Goal: Task Accomplishment & Management: Use online tool/utility

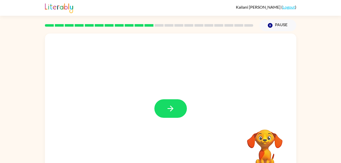
click at [167, 106] on icon "button" at bounding box center [170, 108] width 9 height 9
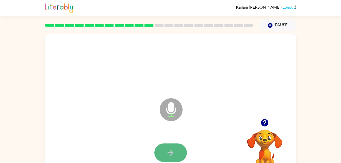
click at [170, 150] on icon "button" at bounding box center [171, 153] width 6 height 6
click at [168, 150] on icon "button" at bounding box center [170, 152] width 9 height 9
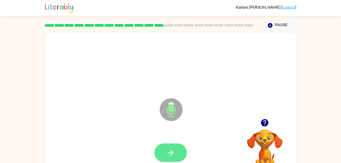
click at [175, 153] on button "button" at bounding box center [170, 153] width 33 height 19
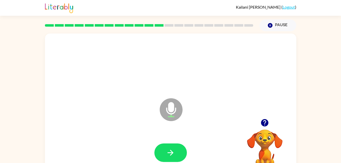
click at [175, 153] on button "button" at bounding box center [170, 153] width 33 height 19
drag, startPoint x: 175, startPoint y: 153, endPoint x: 162, endPoint y: 152, distance: 13.5
click at [162, 152] on button "button" at bounding box center [170, 153] width 33 height 19
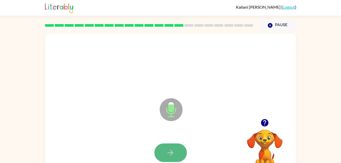
click at [173, 152] on icon "button" at bounding box center [170, 152] width 9 height 9
click at [174, 152] on icon "button" at bounding box center [170, 152] width 9 height 9
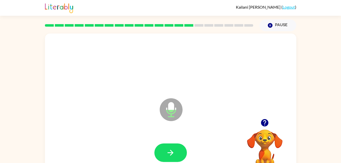
click at [170, 154] on icon "button" at bounding box center [170, 152] width 9 height 9
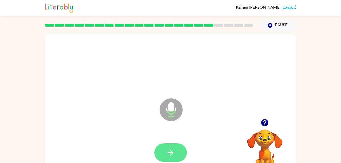
click at [171, 158] on button "button" at bounding box center [170, 153] width 33 height 19
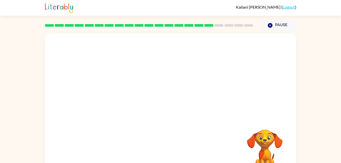
click at [191, 141] on div "Your browser must support playing .mp4 files to use Literably. Please try using…" at bounding box center [170, 106] width 251 height 145
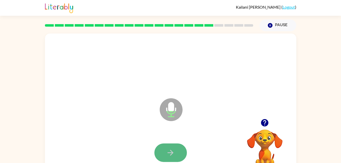
click at [171, 152] on icon "button" at bounding box center [170, 152] width 9 height 9
drag, startPoint x: 171, startPoint y: 152, endPoint x: 167, endPoint y: 154, distance: 4.7
click at [167, 154] on icon "button" at bounding box center [170, 152] width 9 height 9
click at [179, 147] on button "button" at bounding box center [170, 153] width 33 height 19
click at [172, 150] on icon "button" at bounding box center [170, 152] width 9 height 9
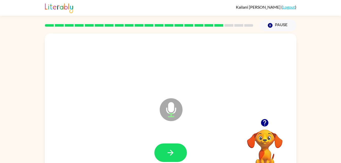
click at [169, 150] on icon "button" at bounding box center [170, 152] width 9 height 9
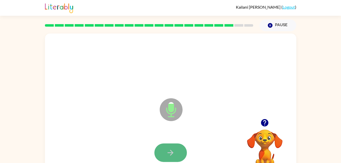
drag, startPoint x: 169, startPoint y: 150, endPoint x: 167, endPoint y: 156, distance: 5.9
click at [167, 156] on icon "button" at bounding box center [170, 152] width 9 height 9
drag, startPoint x: 171, startPoint y: 150, endPoint x: 166, endPoint y: 153, distance: 5.7
click at [166, 153] on button "button" at bounding box center [170, 153] width 33 height 19
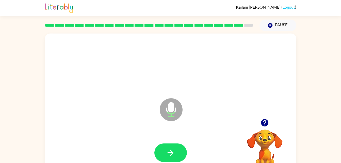
click at [169, 152] on icon "button" at bounding box center [170, 152] width 9 height 9
drag, startPoint x: 167, startPoint y: 152, endPoint x: 161, endPoint y: 152, distance: 5.8
drag, startPoint x: 161, startPoint y: 152, endPoint x: 141, endPoint y: 147, distance: 20.5
click at [141, 147] on div at bounding box center [170, 153] width 241 height 42
click at [158, 149] on button "button" at bounding box center [170, 153] width 33 height 19
